Goal: Register for event/course

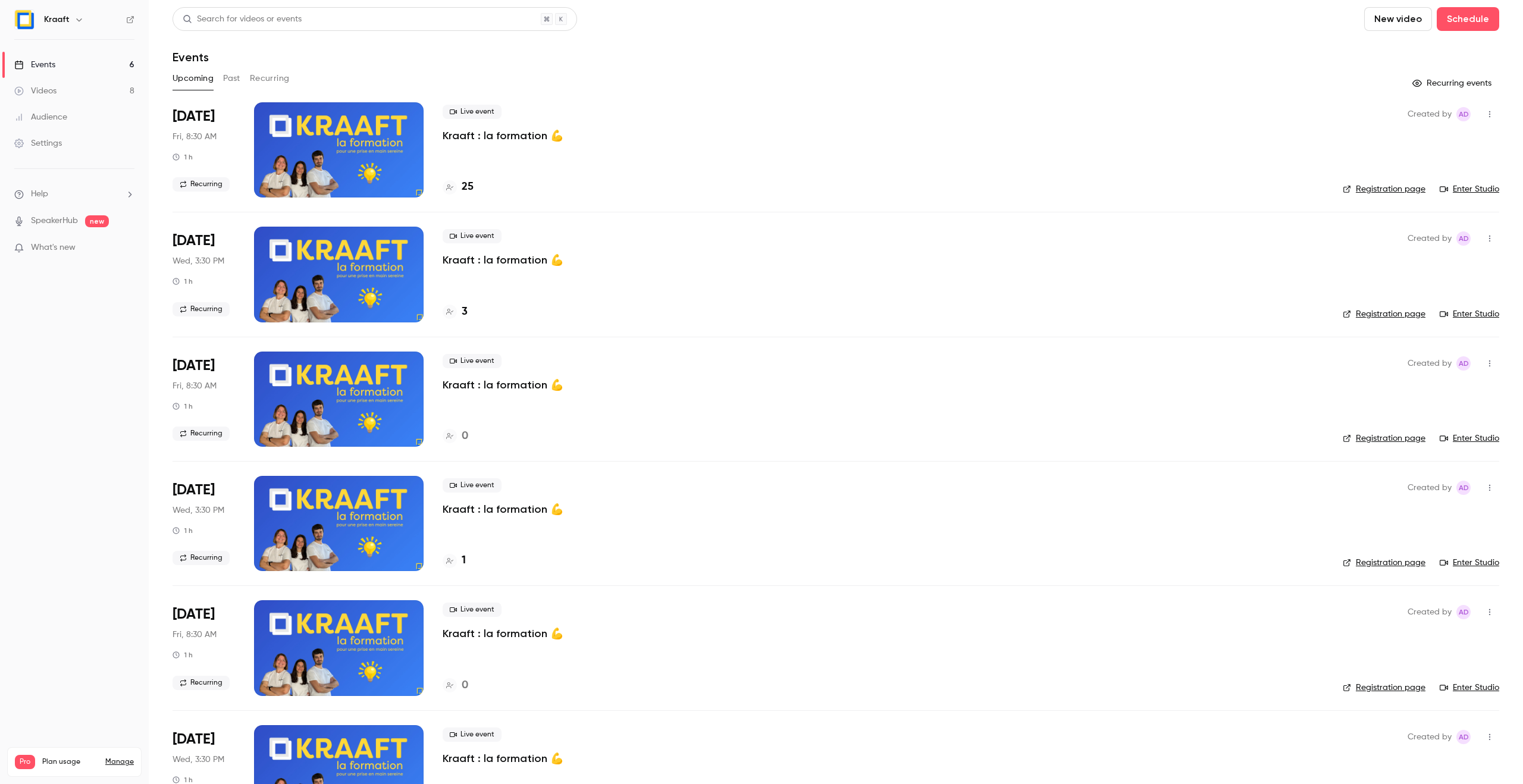
click at [449, 138] on p "Kraaft : la formation 💪" at bounding box center [502, 135] width 121 height 14
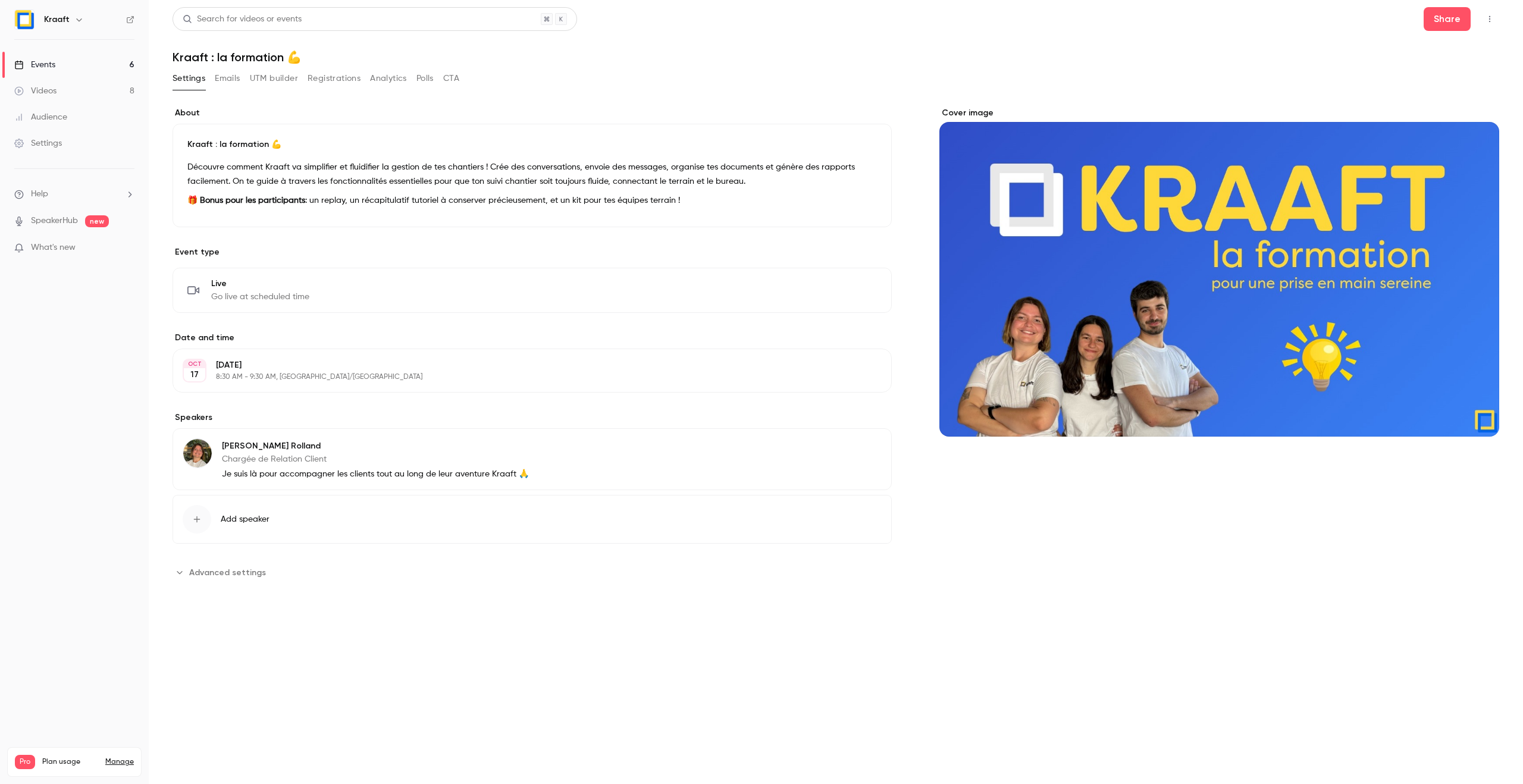
click at [1489, 18] on icon "button" at bounding box center [1490, 19] width 9 height 9
click at [1281, 54] on div at bounding box center [762, 392] width 1523 height 784
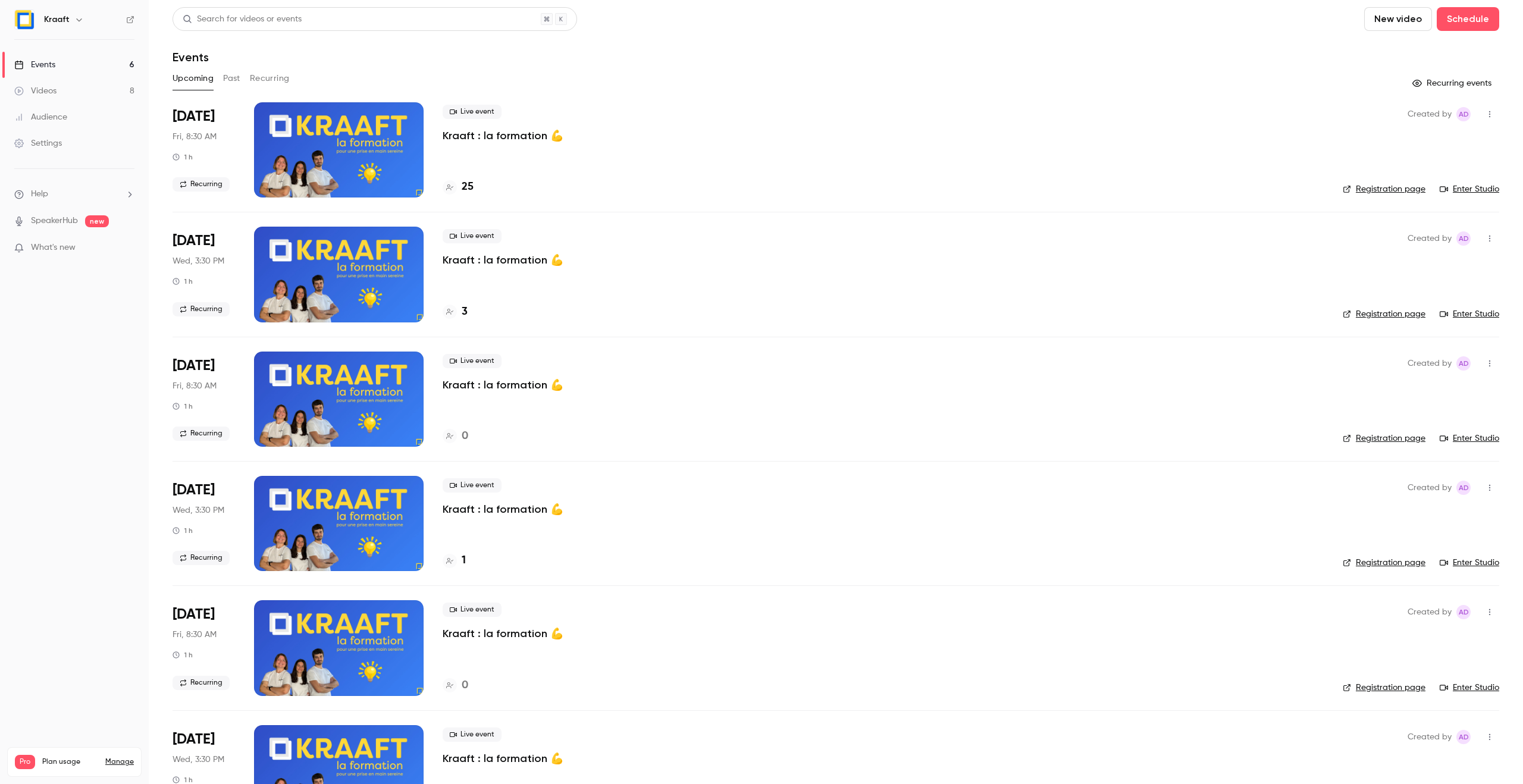
click at [1387, 185] on link "Registration page" at bounding box center [1384, 188] width 83 height 12
